Goal: Information Seeking & Learning: Learn about a topic

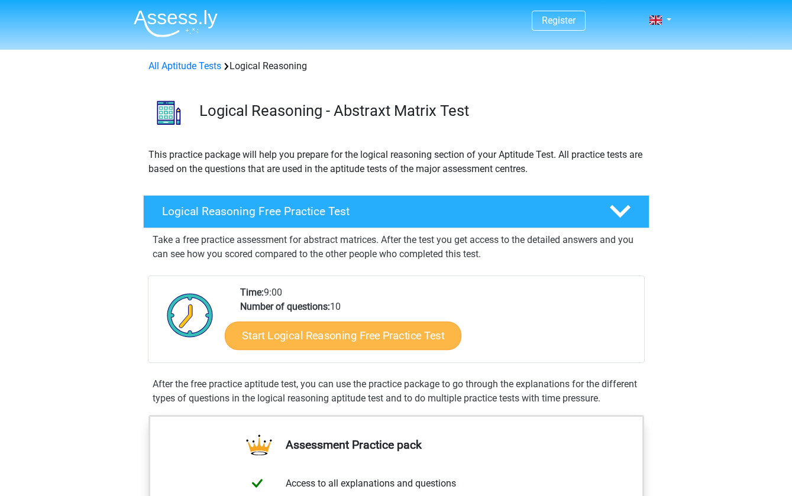
click at [281, 336] on link "Start Logical Reasoning Free Practice Test" at bounding box center [343, 335] width 236 height 28
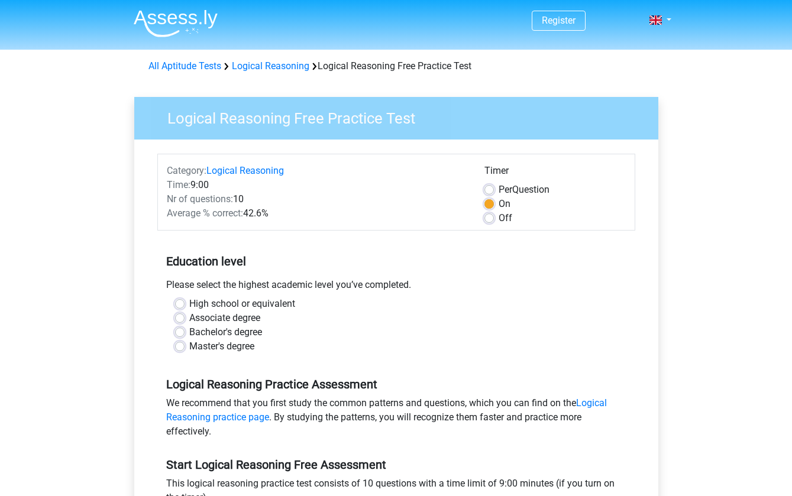
click at [189, 330] on label "Bachelor's degree" at bounding box center [225, 332] width 73 height 14
click at [177, 330] on input "Bachelor's degree" at bounding box center [179, 331] width 9 height 12
radio input "true"
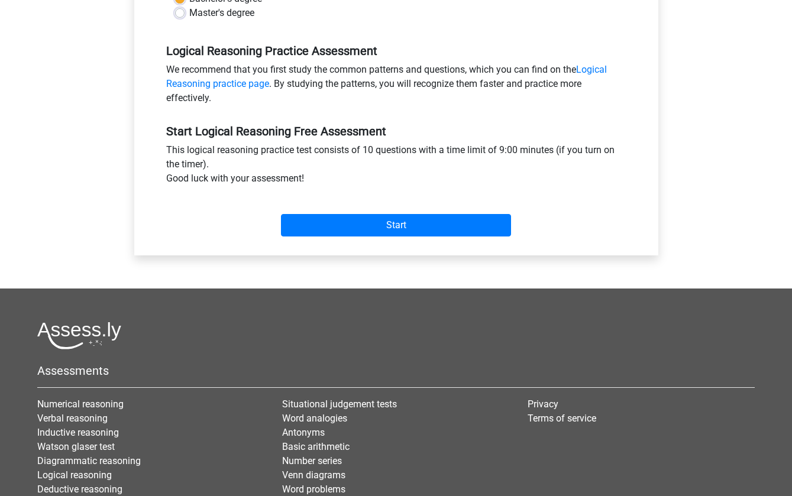
scroll to position [368, 0]
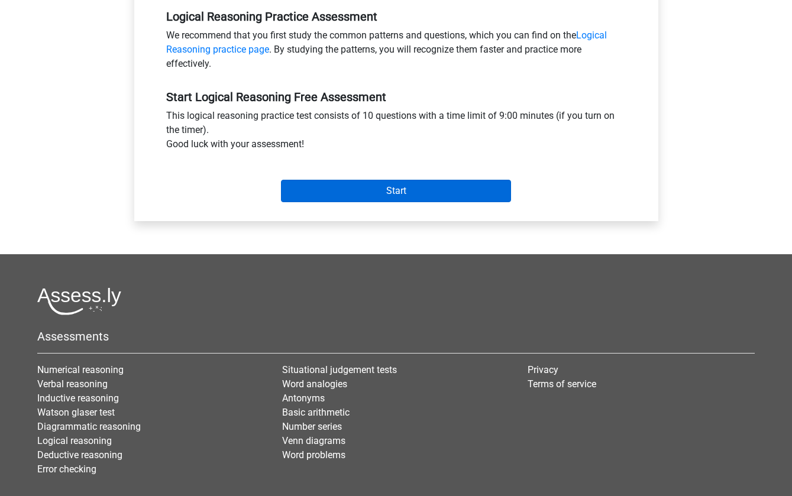
click at [346, 196] on input "Start" at bounding box center [396, 191] width 230 height 22
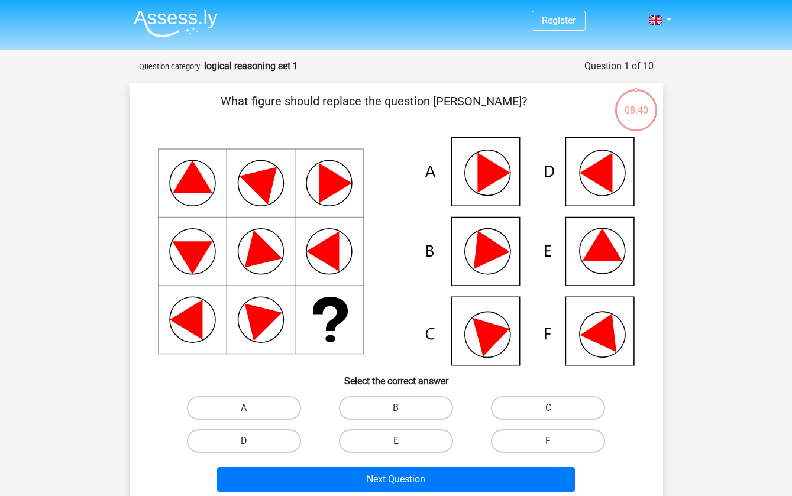
click at [423, 439] on label "E" at bounding box center [396, 441] width 114 height 24
click at [403, 441] on input "E" at bounding box center [399, 445] width 8 height 8
radio input "true"
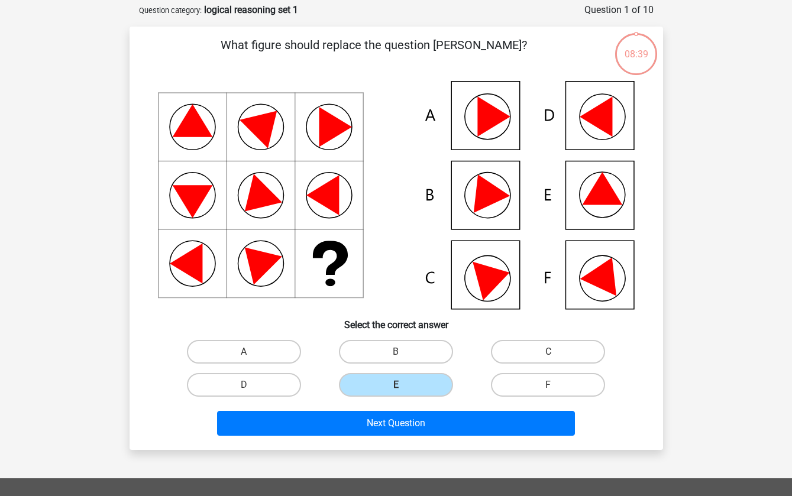
click at [419, 436] on div "Next Question" at bounding box center [396, 426] width 456 height 30
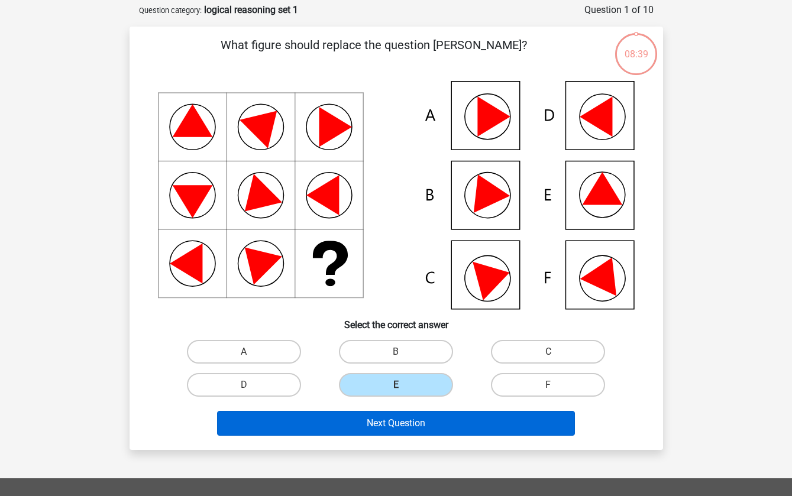
click at [416, 424] on button "Next Question" at bounding box center [396, 423] width 358 height 25
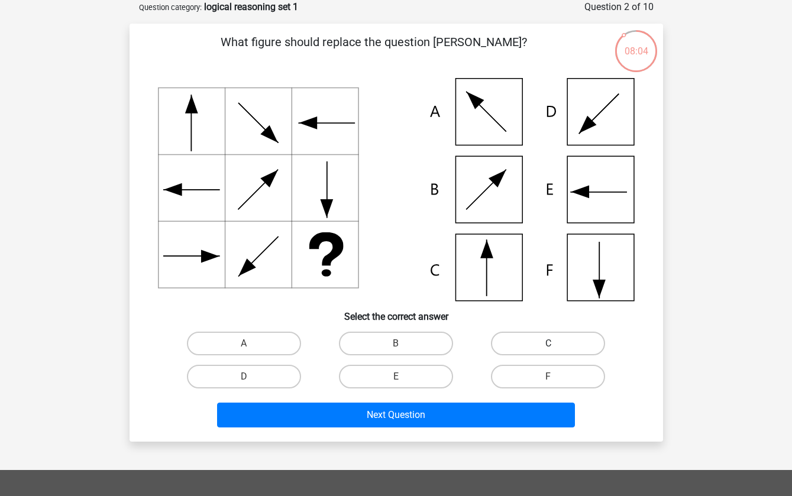
click at [527, 346] on label "C" at bounding box center [548, 344] width 114 height 24
click at [548, 346] on input "C" at bounding box center [552, 347] width 8 height 8
radio input "true"
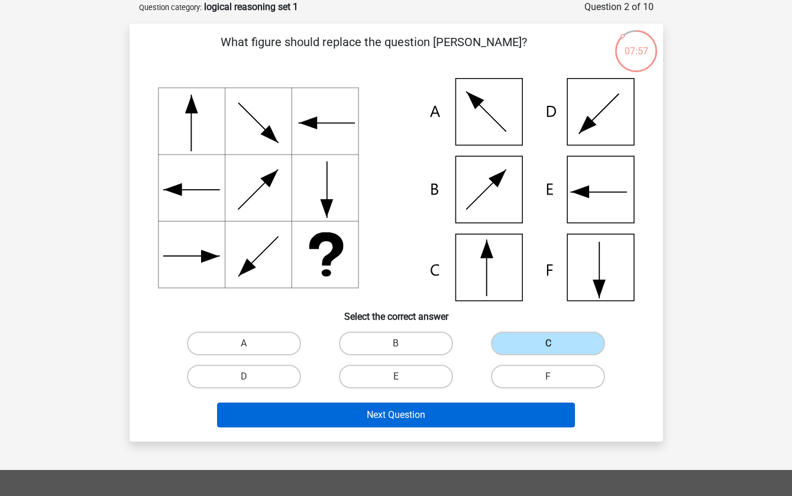
click at [355, 411] on button "Next Question" at bounding box center [396, 415] width 358 height 25
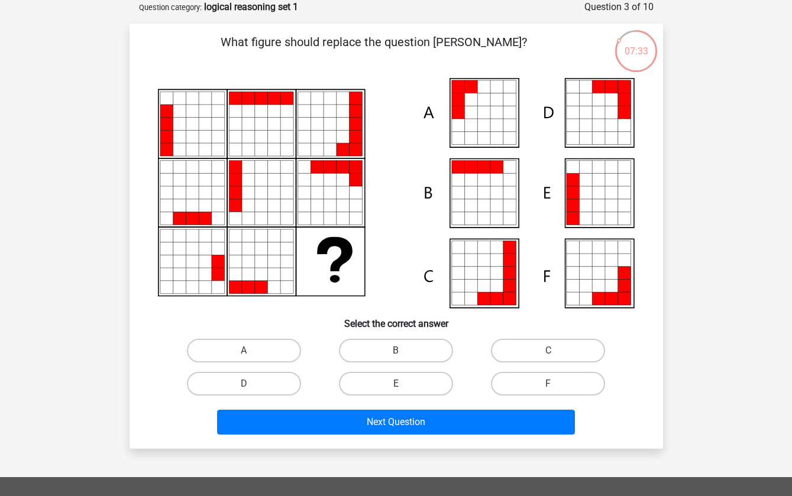
click at [472, 119] on icon at bounding box center [470, 112] width 13 height 13
click at [244, 355] on input "A" at bounding box center [248, 355] width 8 height 8
radio input "true"
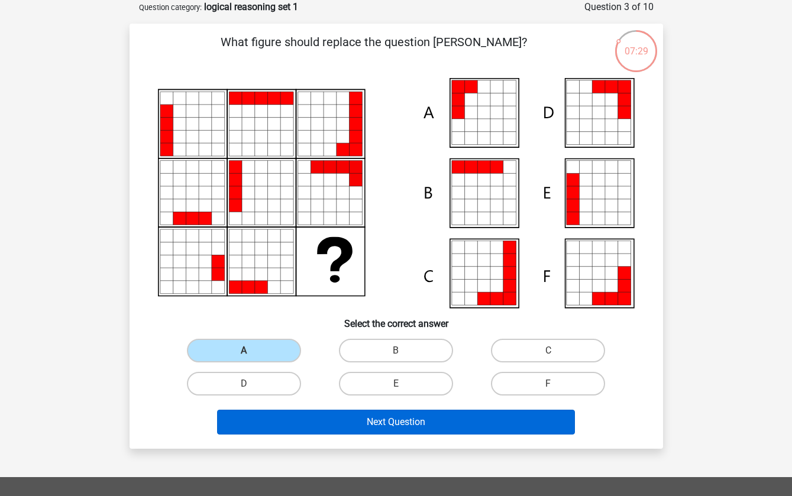
click at [372, 424] on button "Next Question" at bounding box center [396, 422] width 358 height 25
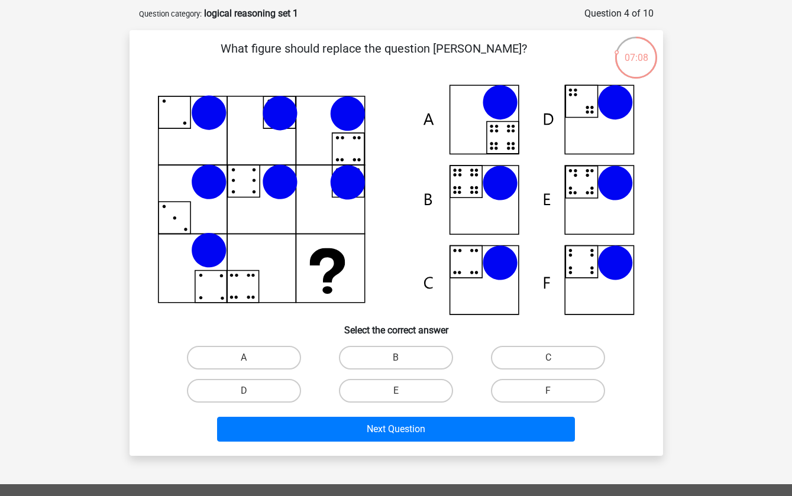
scroll to position [50, 0]
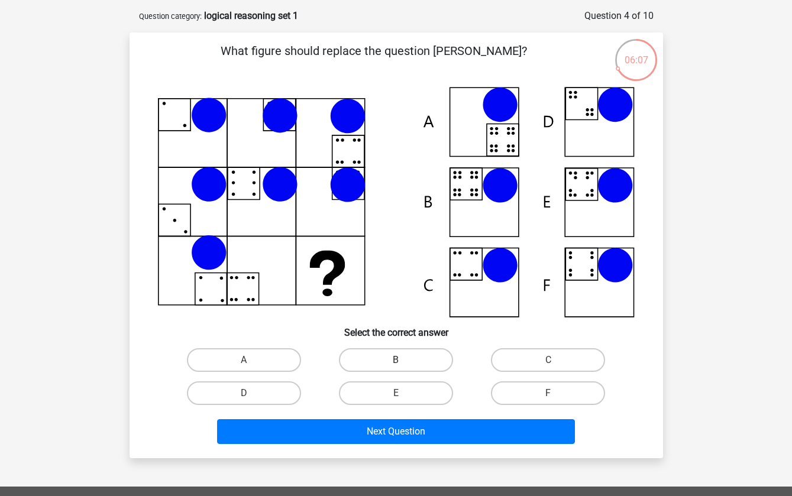
click at [387, 361] on label "B" at bounding box center [396, 360] width 114 height 24
click at [395, 361] on input "B" at bounding box center [399, 364] width 8 height 8
radio input "true"
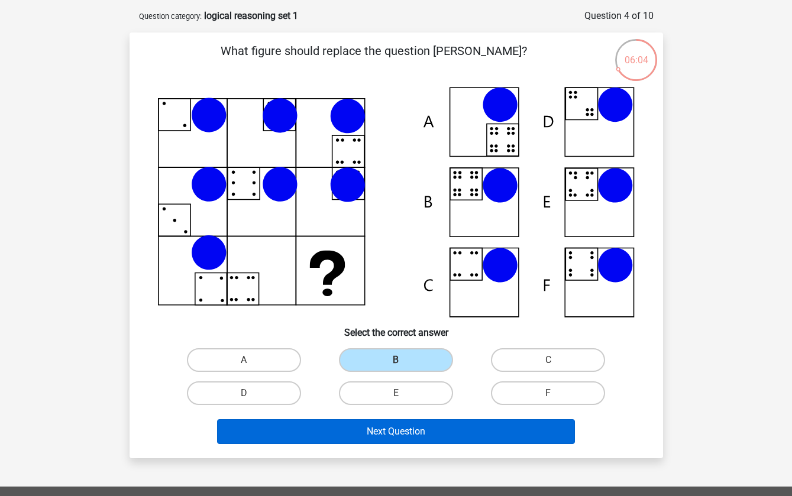
click at [429, 439] on button "Next Question" at bounding box center [396, 431] width 358 height 25
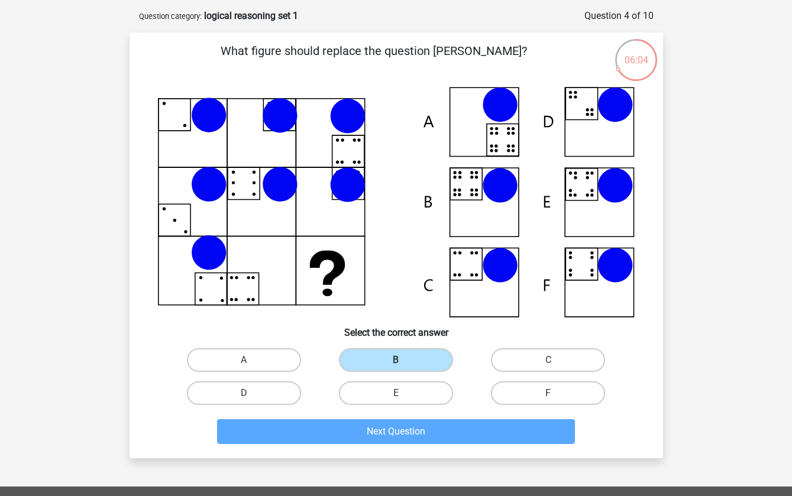
scroll to position [59, 0]
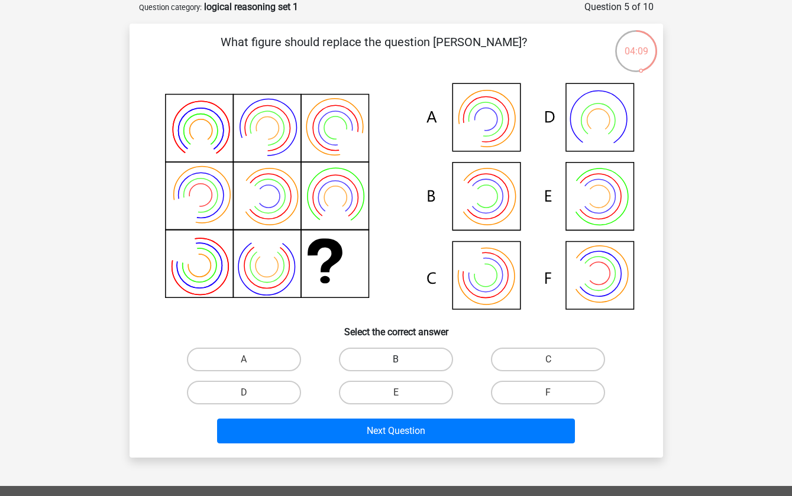
click at [401, 358] on label "B" at bounding box center [396, 360] width 114 height 24
click at [401, 359] on input "B" at bounding box center [399, 363] width 8 height 8
radio input "true"
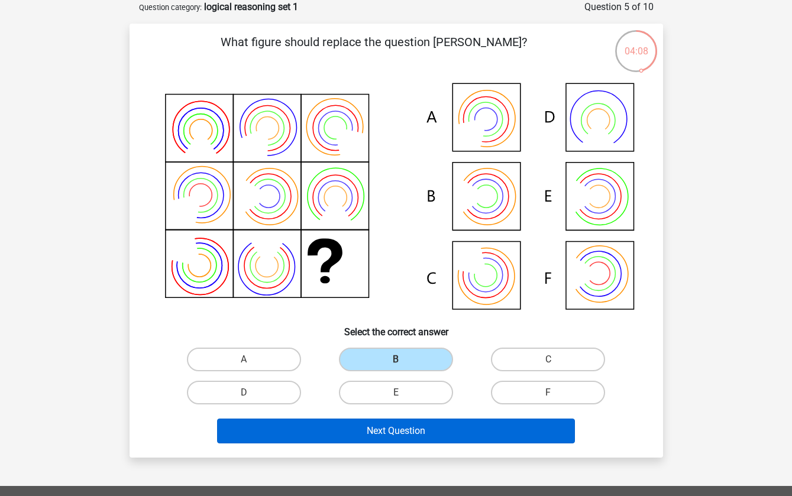
click at [378, 419] on button "Next Question" at bounding box center [396, 431] width 358 height 25
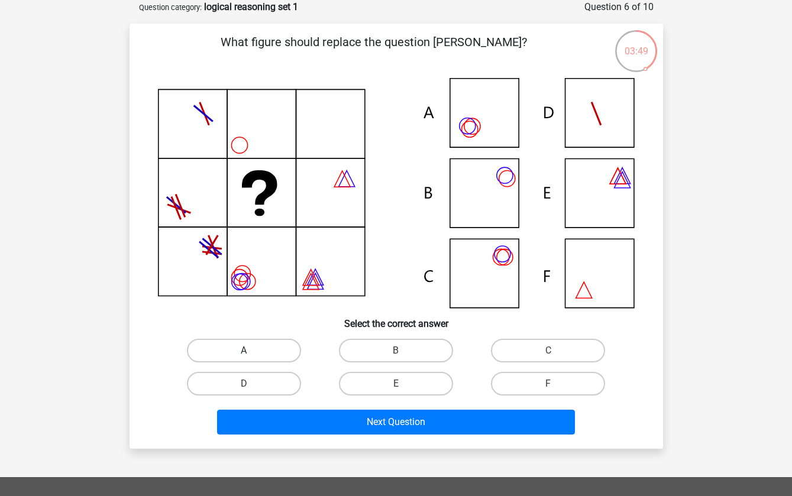
click at [239, 351] on label "A" at bounding box center [244, 351] width 114 height 24
click at [244, 351] on input "A" at bounding box center [248, 355] width 8 height 8
radio input "true"
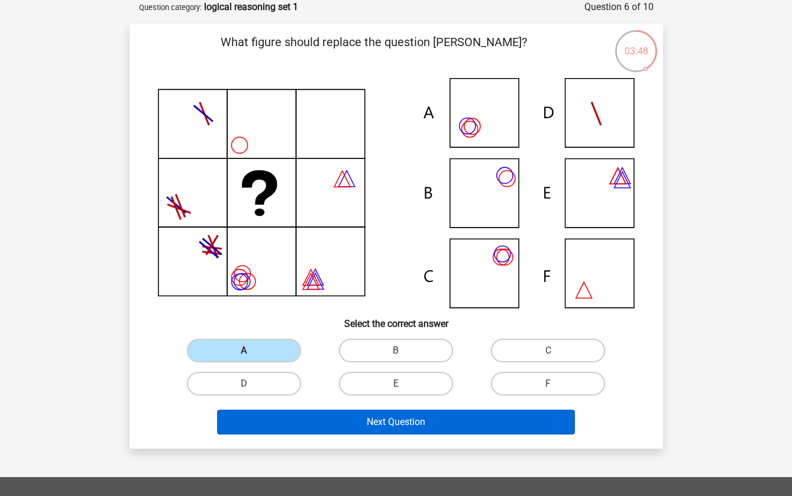
click at [284, 413] on button "Next Question" at bounding box center [396, 422] width 358 height 25
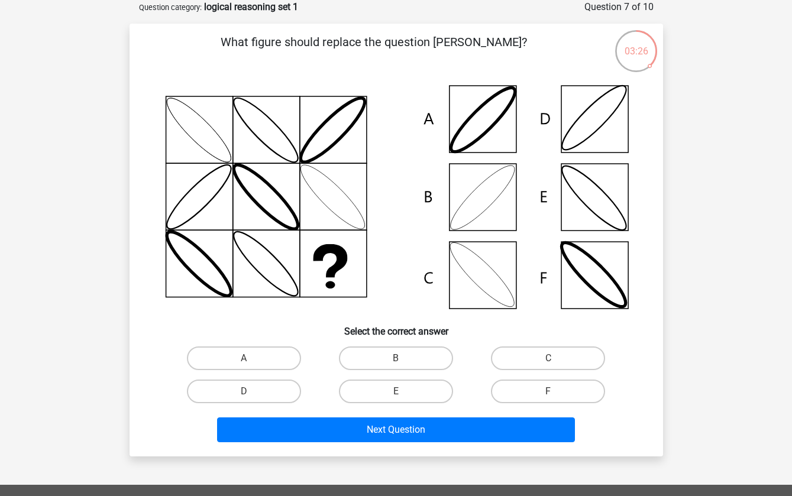
click at [403, 375] on div "E" at bounding box center [396, 391] width 152 height 33
click at [403, 366] on label "B" at bounding box center [396, 358] width 114 height 24
click at [403, 366] on input "B" at bounding box center [399, 362] width 8 height 8
radio input "true"
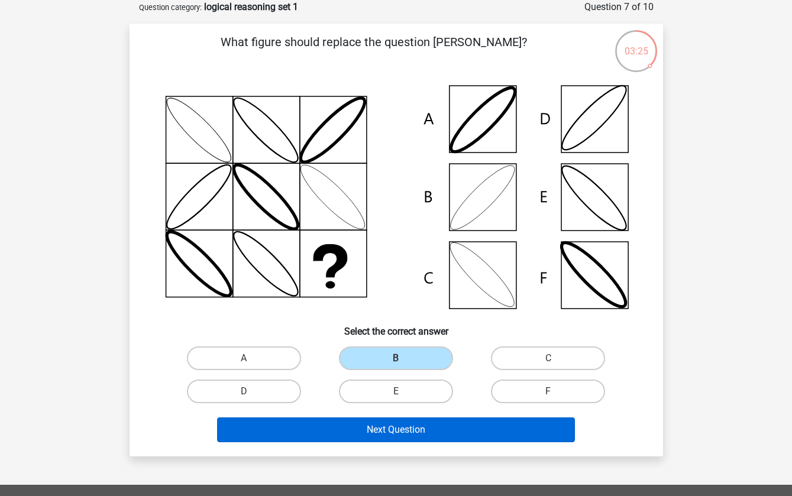
click at [381, 431] on button "Next Question" at bounding box center [396, 429] width 358 height 25
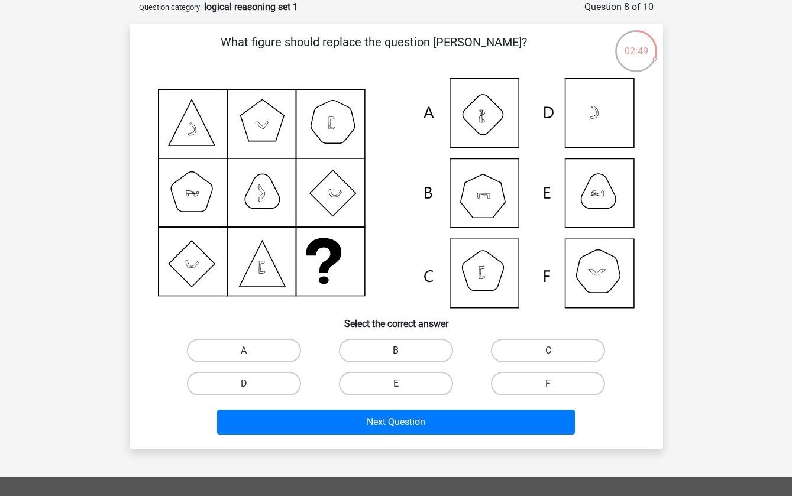
click at [397, 340] on label "B" at bounding box center [396, 351] width 114 height 24
click at [397, 351] on input "B" at bounding box center [399, 355] width 8 height 8
radio input "true"
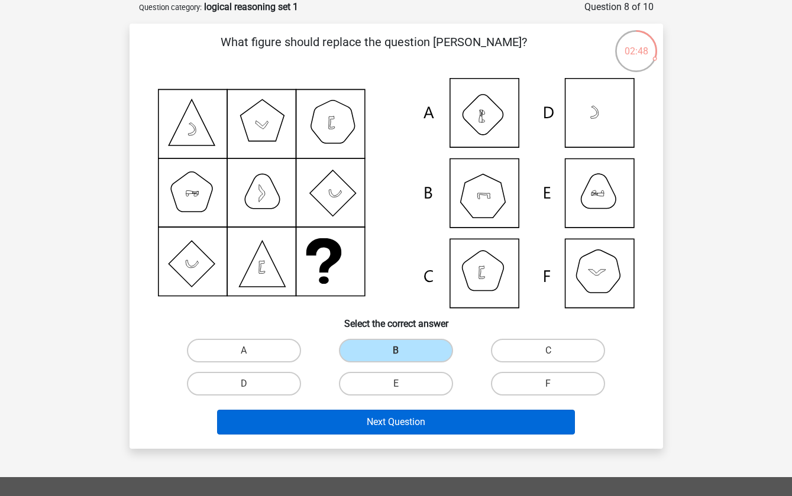
click at [396, 419] on button "Next Question" at bounding box center [396, 422] width 358 height 25
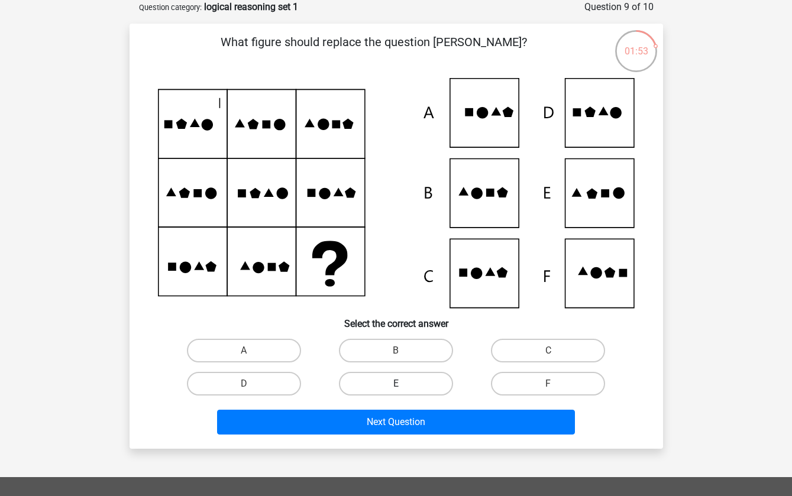
click at [403, 377] on label "E" at bounding box center [396, 384] width 114 height 24
click at [403, 384] on input "E" at bounding box center [399, 388] width 8 height 8
radio input "true"
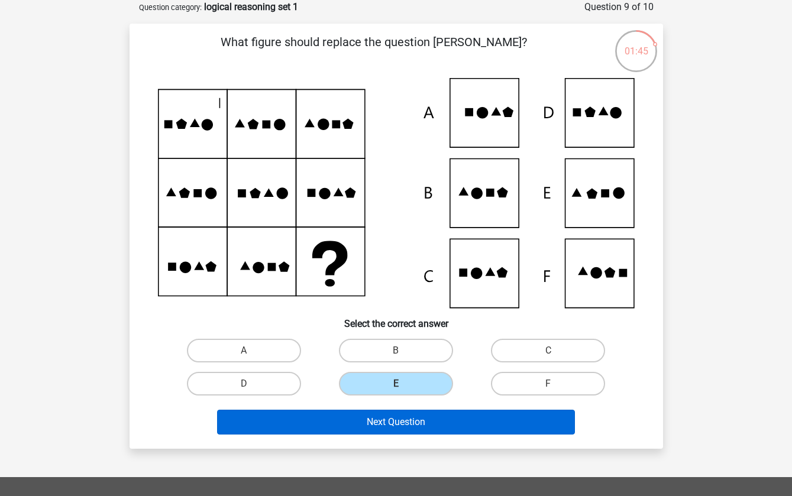
click at [424, 423] on button "Next Question" at bounding box center [396, 422] width 358 height 25
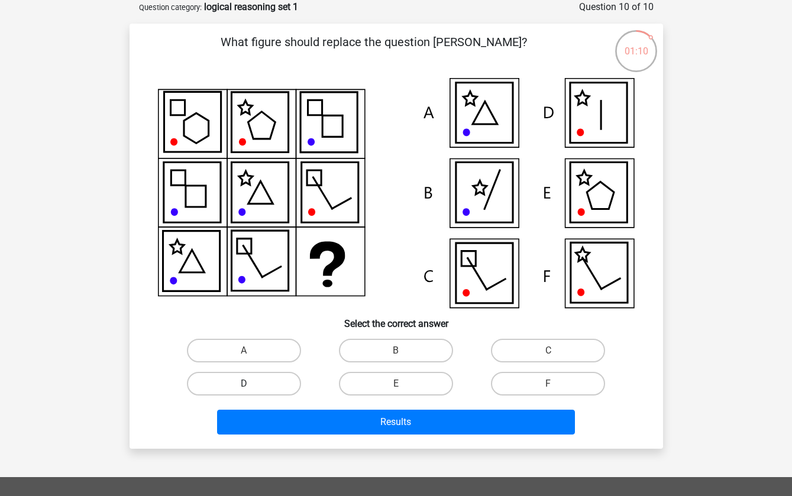
click at [255, 387] on label "D" at bounding box center [244, 384] width 114 height 24
click at [251, 387] on input "D" at bounding box center [248, 388] width 8 height 8
radio input "true"
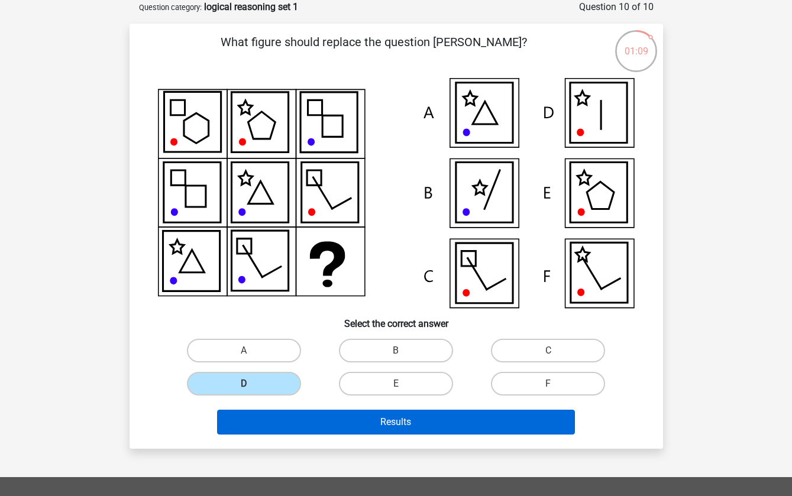
click at [268, 427] on button "Results" at bounding box center [396, 422] width 358 height 25
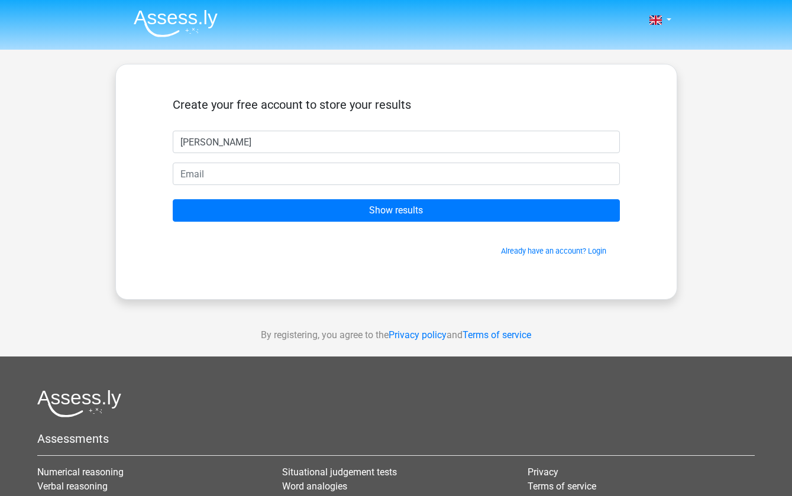
type input "[PERSON_NAME]"
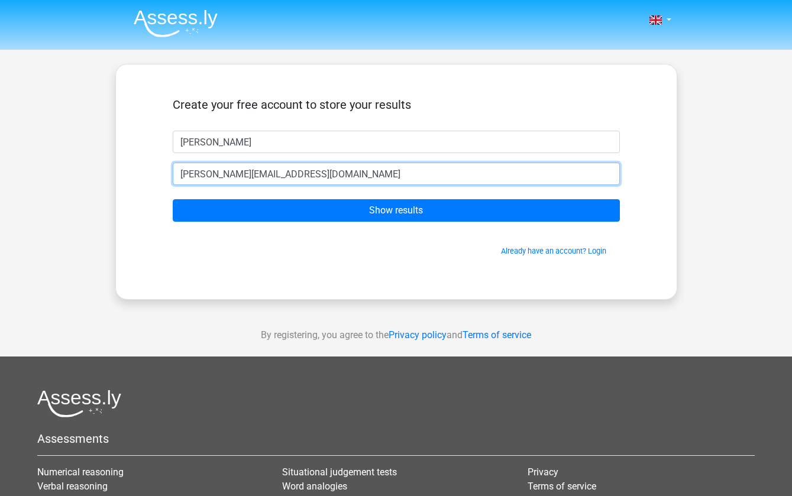
type input "tom@gmail.com"
click at [395, 210] on input "Show results" at bounding box center [396, 210] width 447 height 22
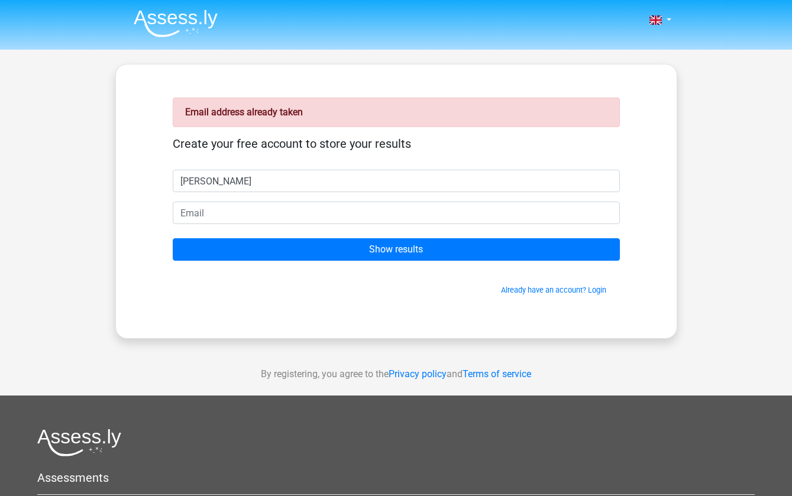
type input "[PERSON_NAME]"
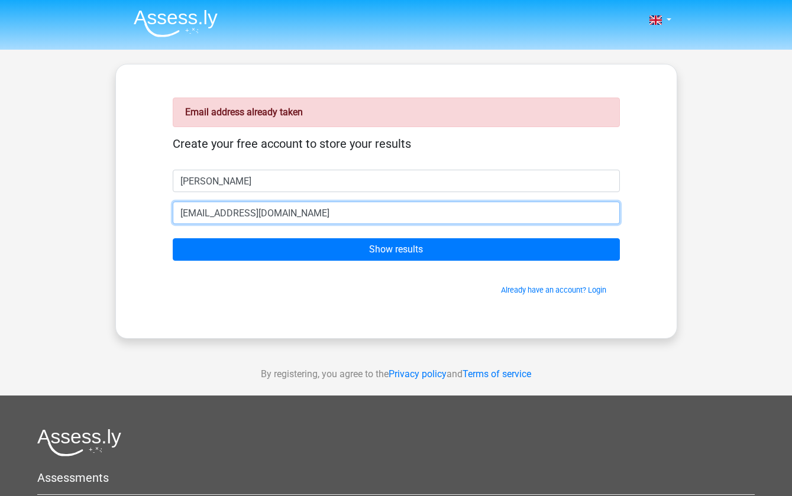
type input "[EMAIL_ADDRESS][DOMAIN_NAME]"
click at [395, 249] on input "Show results" at bounding box center [396, 249] width 447 height 22
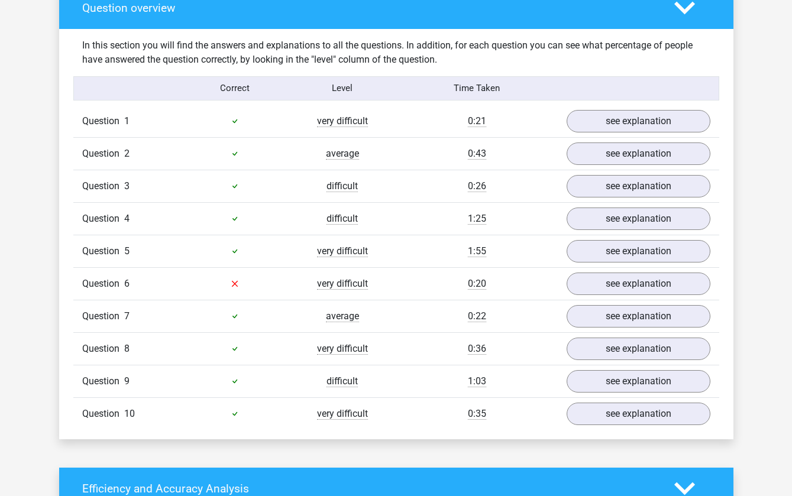
scroll to position [891, 0]
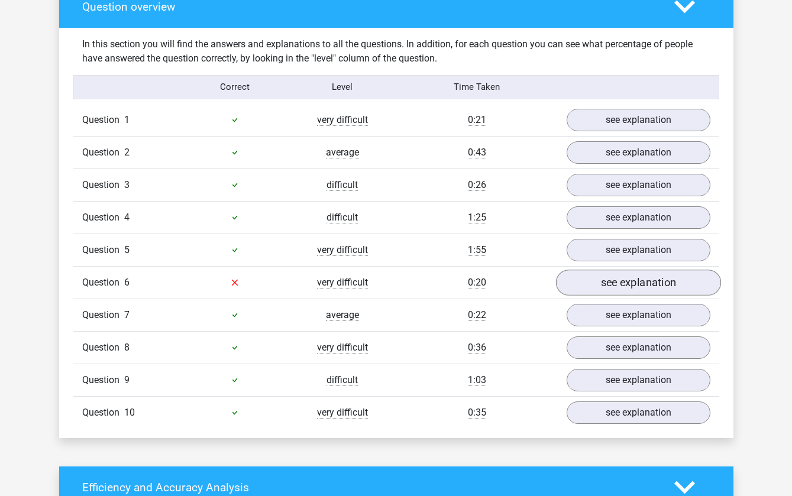
click at [605, 284] on link "see explanation" at bounding box center [637, 283] width 165 height 26
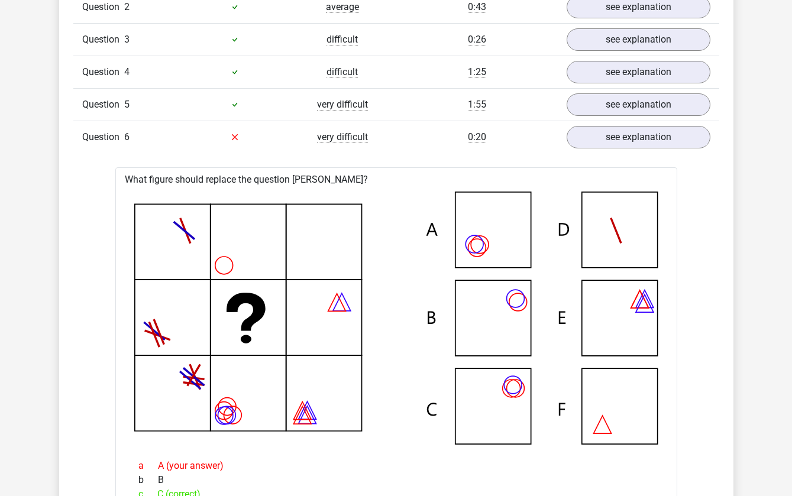
scroll to position [893, 0]
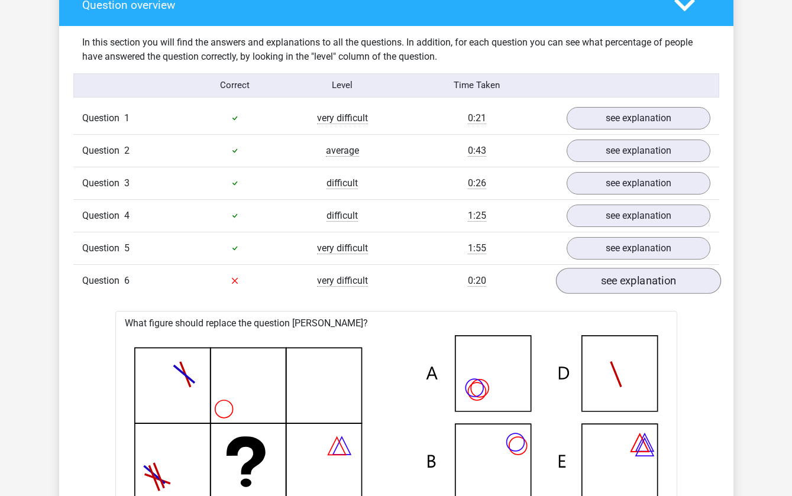
click at [590, 276] on link "see explanation" at bounding box center [637, 281] width 165 height 26
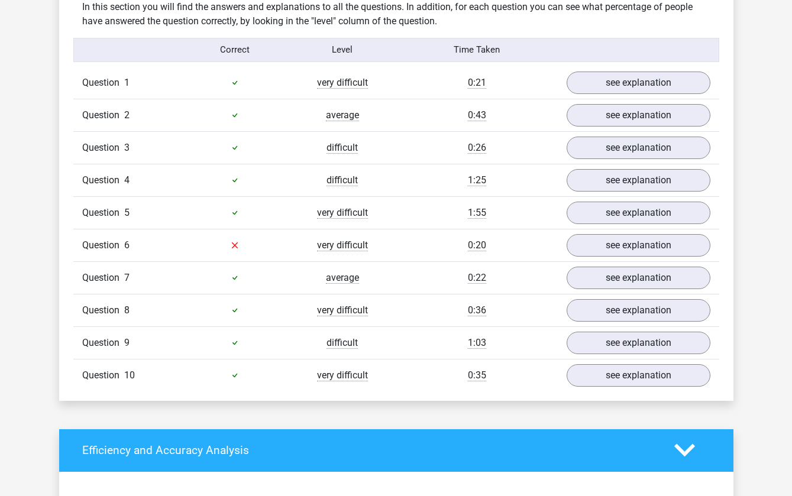
scroll to position [929, 0]
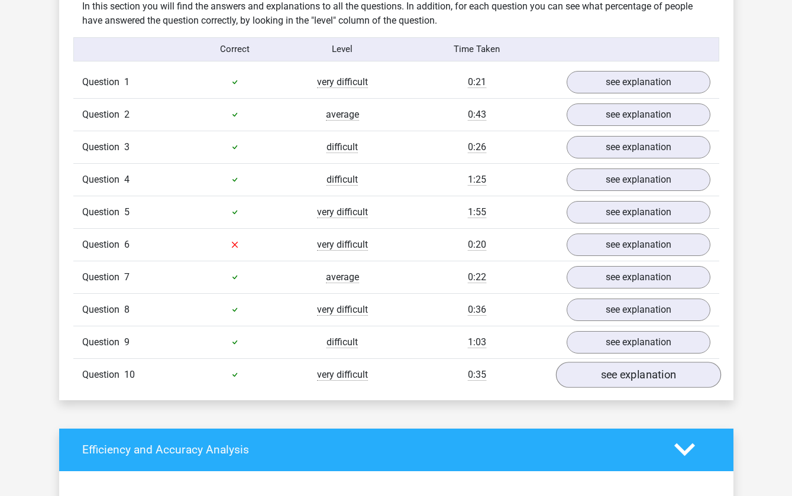
click at [588, 369] on link "see explanation" at bounding box center [637, 375] width 165 height 26
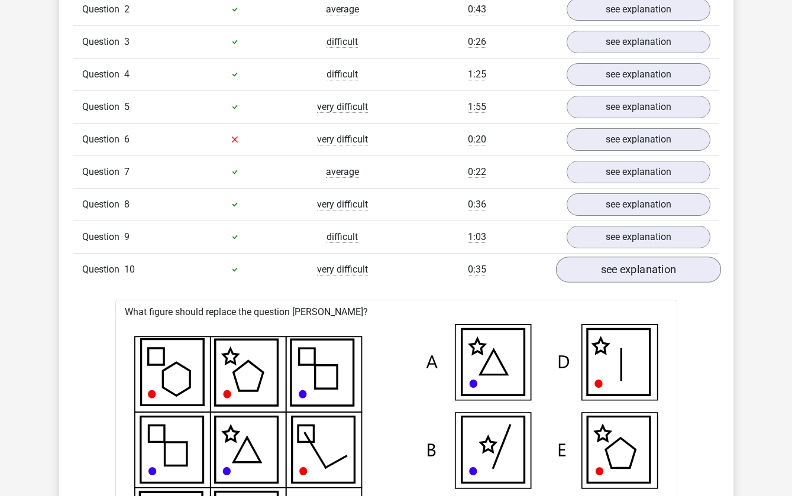
click at [614, 277] on link "see explanation" at bounding box center [637, 270] width 165 height 26
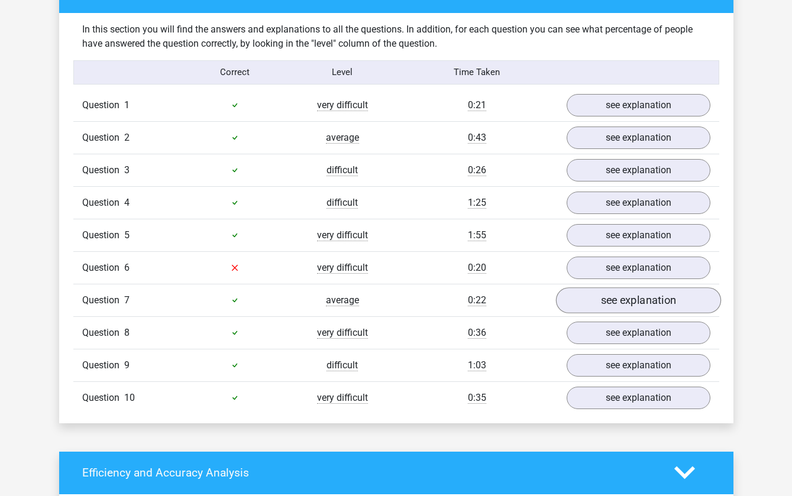
scroll to position [904, 0]
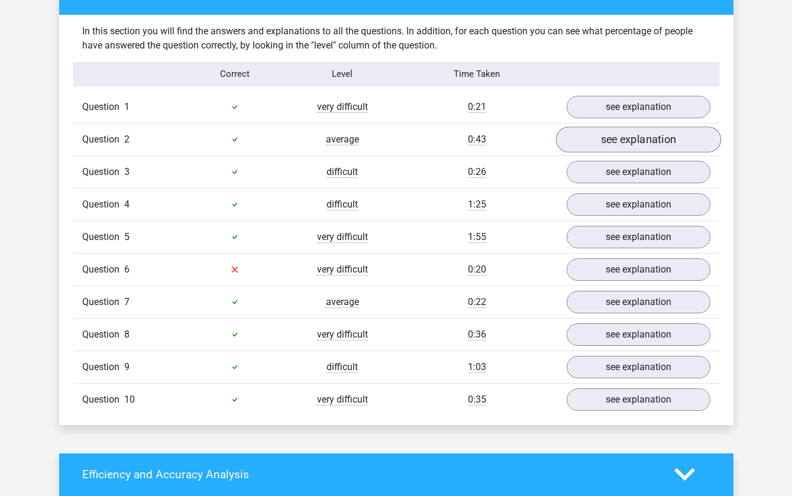
click at [629, 131] on link "see explanation" at bounding box center [637, 140] width 165 height 26
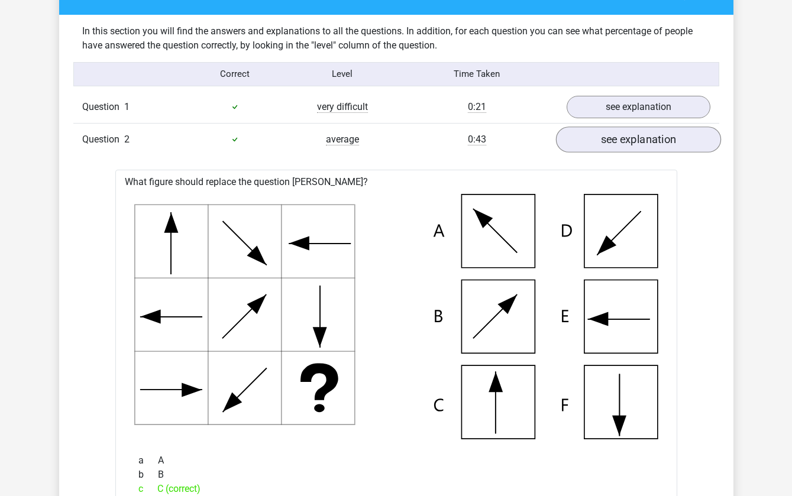
click at [629, 131] on link "see explanation" at bounding box center [637, 140] width 165 height 26
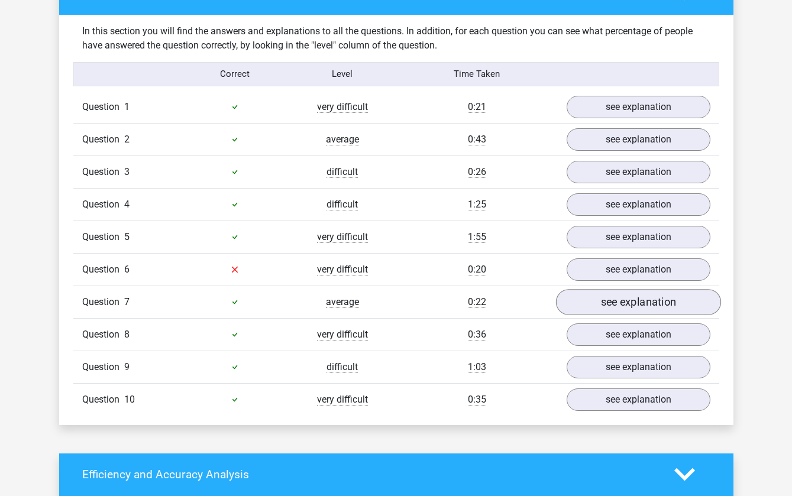
click at [601, 307] on link "see explanation" at bounding box center [637, 302] width 165 height 26
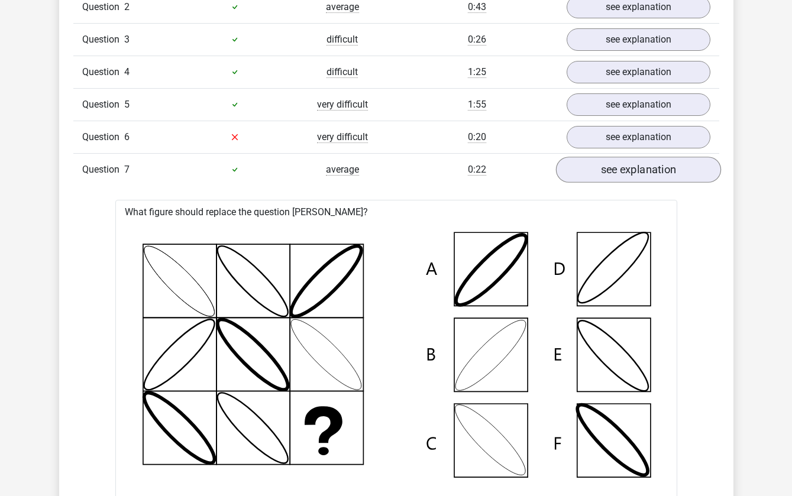
scroll to position [1039, 0]
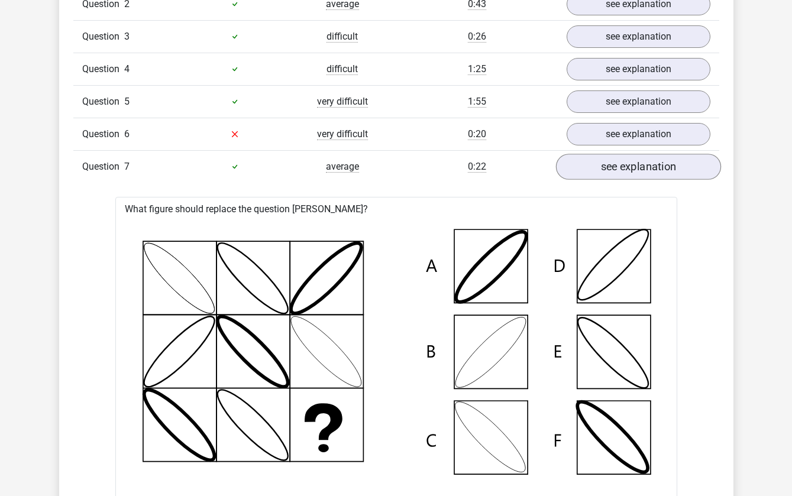
click at [644, 169] on link "see explanation" at bounding box center [637, 167] width 165 height 26
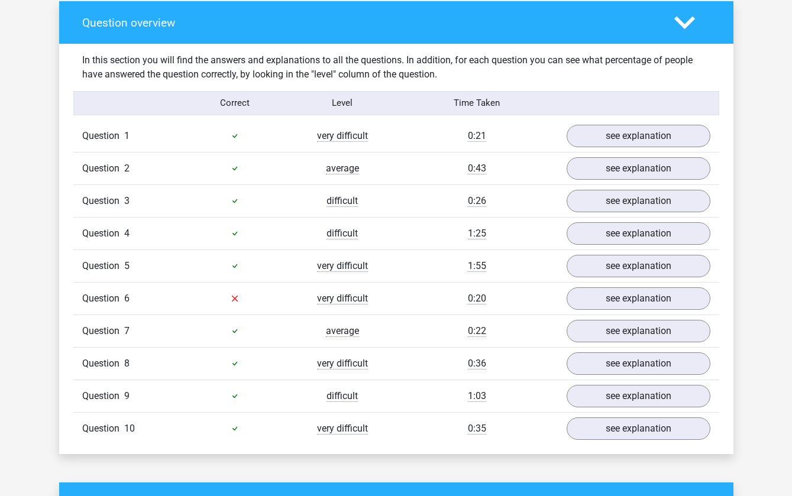
scroll to position [874, 0]
